Goal: Transaction & Acquisition: Download file/media

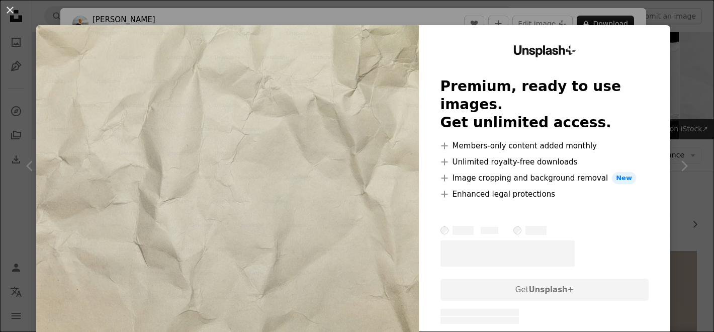
scroll to position [769, 0]
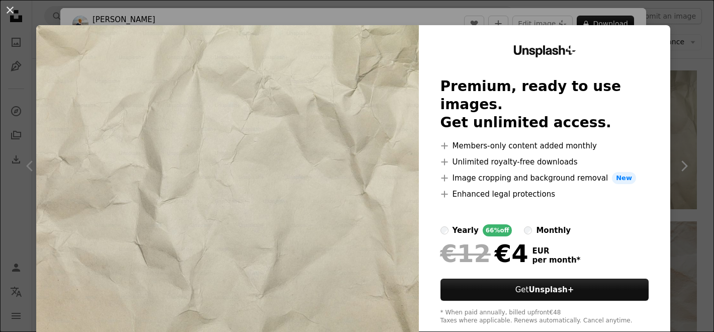
click at [693, 84] on div "An X shape Unsplash+ Premium, ready to use images. Get unlimited access. A plus…" at bounding box center [357, 166] width 714 height 332
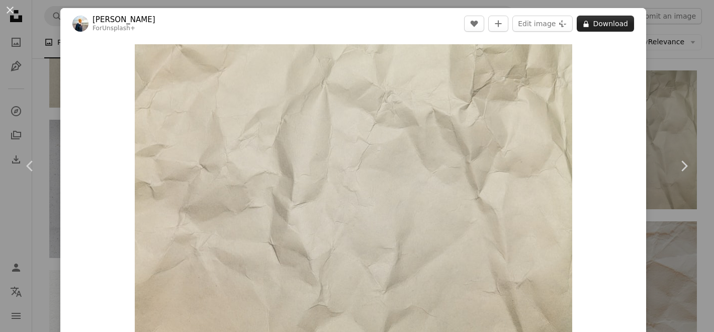
click at [618, 19] on button "A lock Download" at bounding box center [605, 24] width 57 height 16
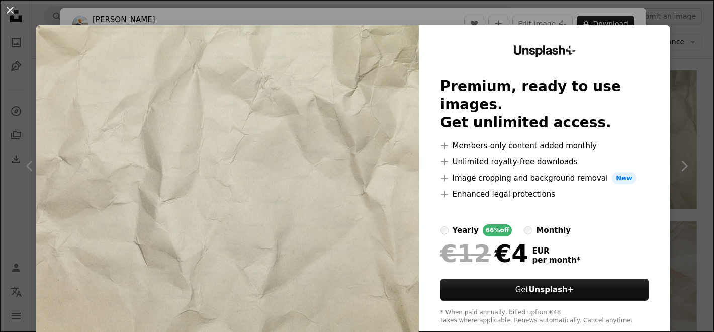
click at [680, 27] on div "An X shape Unsplash+ Premium, ready to use images. Get unlimited access. A plus…" at bounding box center [357, 166] width 714 height 332
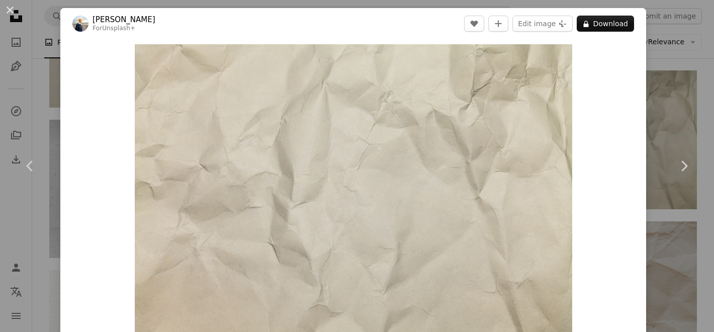
click at [682, 36] on div "An X shape Chevron left Chevron right [PERSON_NAME] For Unsplash+ A heart A plu…" at bounding box center [357, 166] width 714 height 332
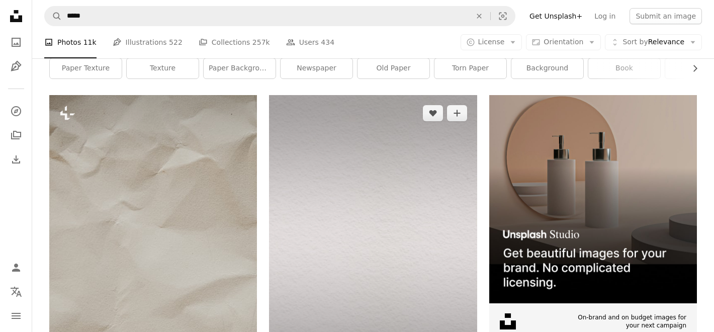
scroll to position [156, 0]
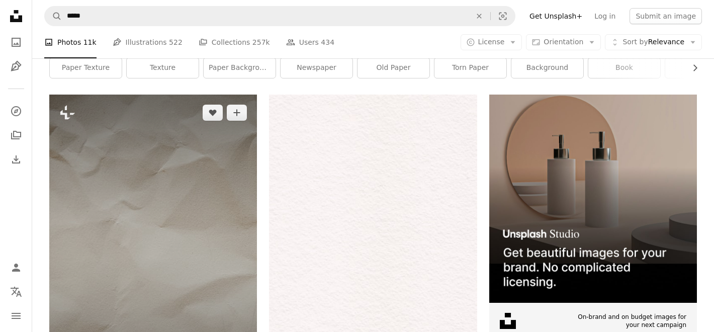
click at [171, 257] on img at bounding box center [153, 251] width 208 height 312
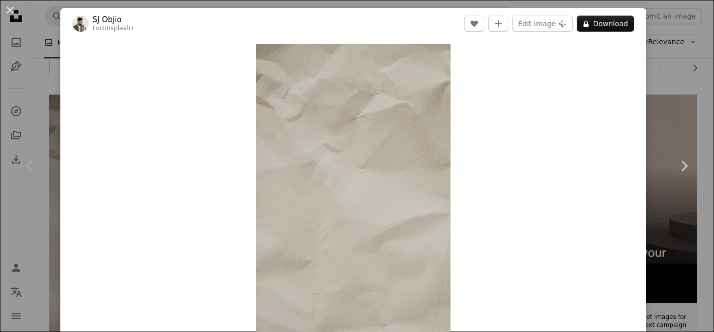
click at [43, 84] on div "An X shape Chevron left Chevron right [PERSON_NAME] For Unsplash+ A heart A plu…" at bounding box center [357, 166] width 714 height 332
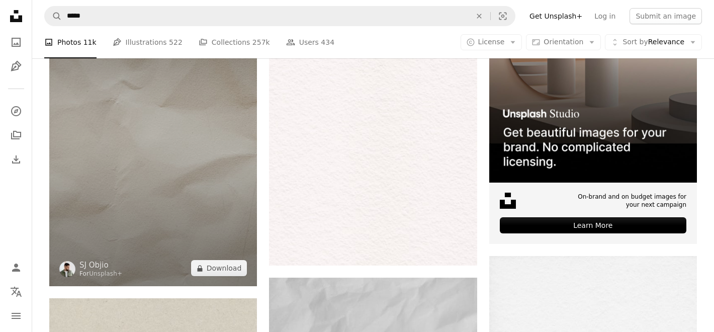
scroll to position [304, 0]
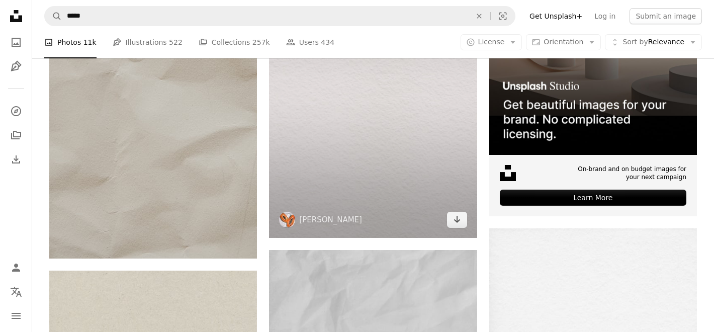
click at [333, 149] on img at bounding box center [373, 92] width 208 height 291
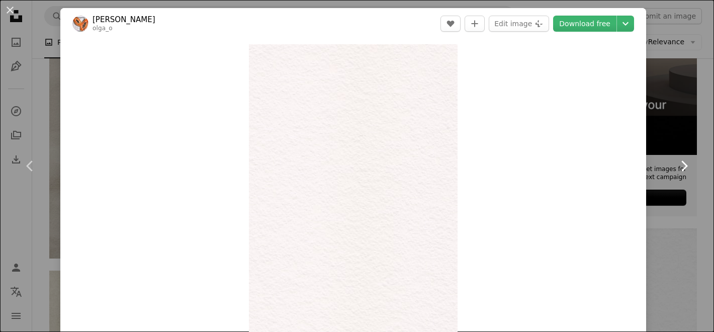
click at [668, 133] on link "Chevron right" at bounding box center [684, 166] width 60 height 97
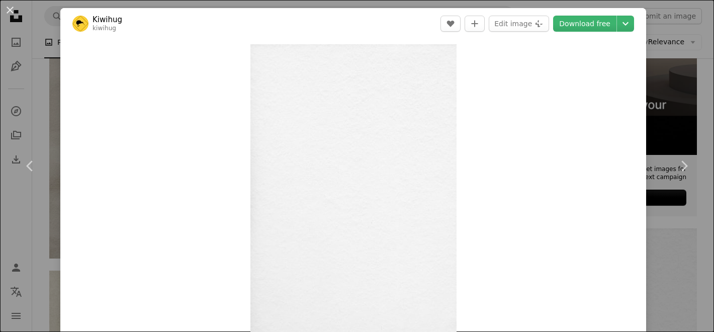
click at [678, 37] on div "An X shape Chevron left Chevron right Kiwihug kiwihug A heart A plus sign Edit …" at bounding box center [357, 166] width 714 height 332
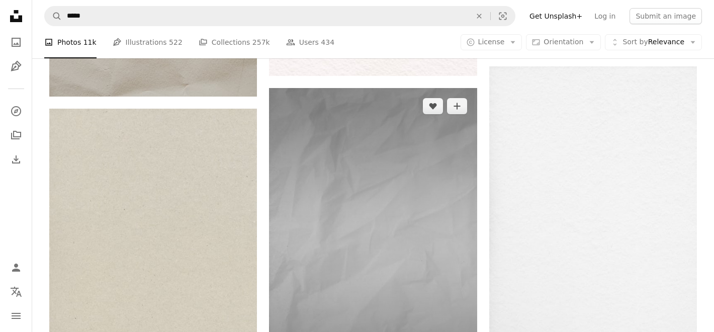
scroll to position [467, 0]
click at [357, 231] on img at bounding box center [373, 243] width 208 height 312
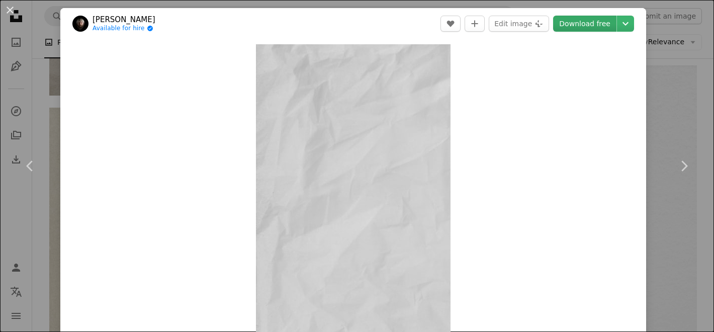
click at [600, 23] on link "Download free" at bounding box center [584, 24] width 63 height 16
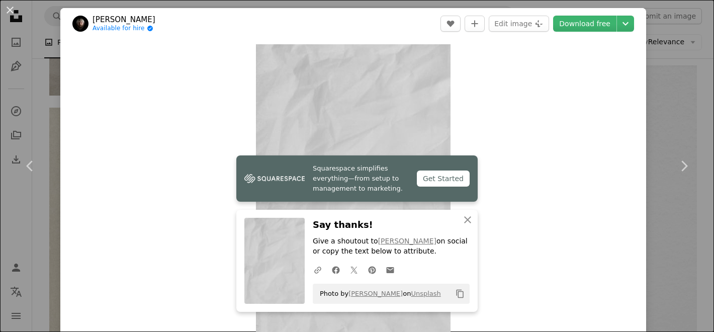
click at [688, 111] on div "An X shape Chevron left Chevron right Squarespace simplifies everything—from se…" at bounding box center [357, 166] width 714 height 332
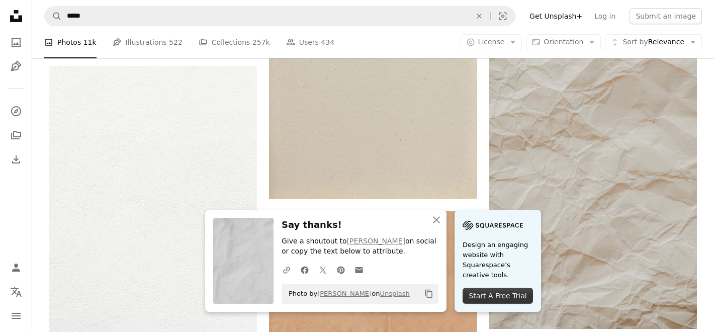
scroll to position [985, 0]
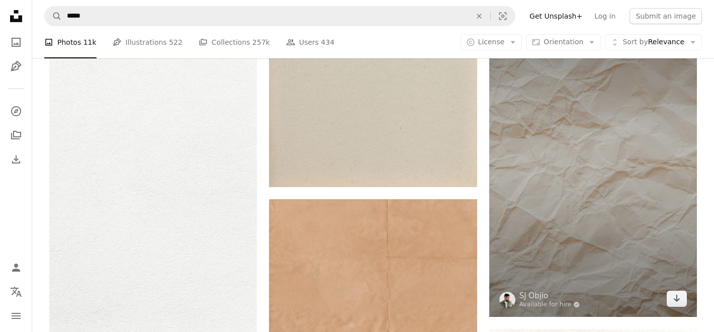
click at [587, 213] on img at bounding box center [593, 161] width 208 height 312
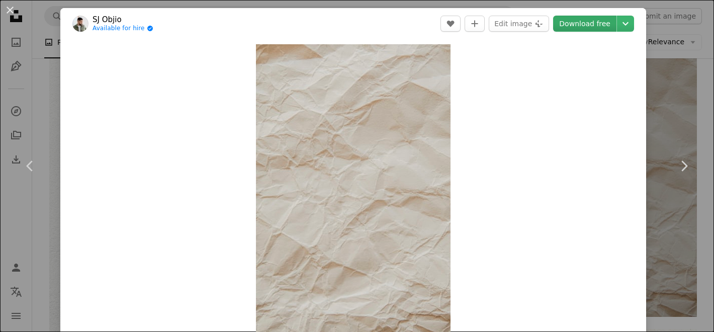
click at [599, 20] on link "Download free" at bounding box center [584, 24] width 63 height 16
